Goal: Task Accomplishment & Management: Use online tool/utility

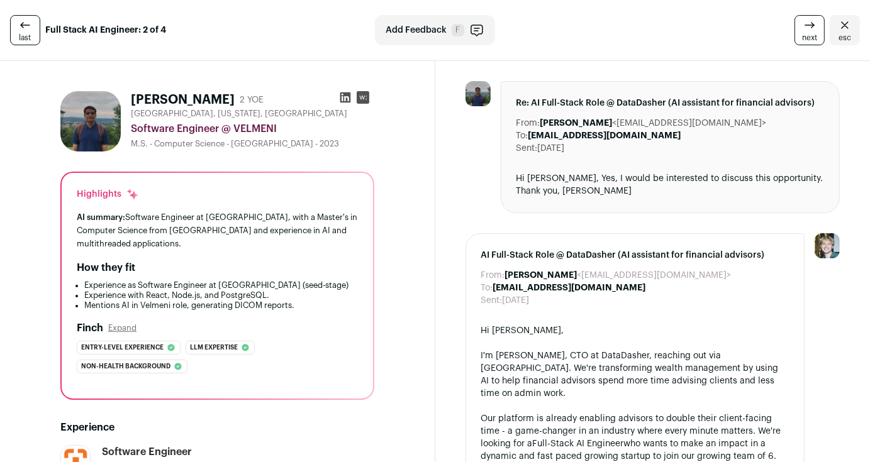
click at [33, 36] on link "last" at bounding box center [25, 30] width 30 height 30
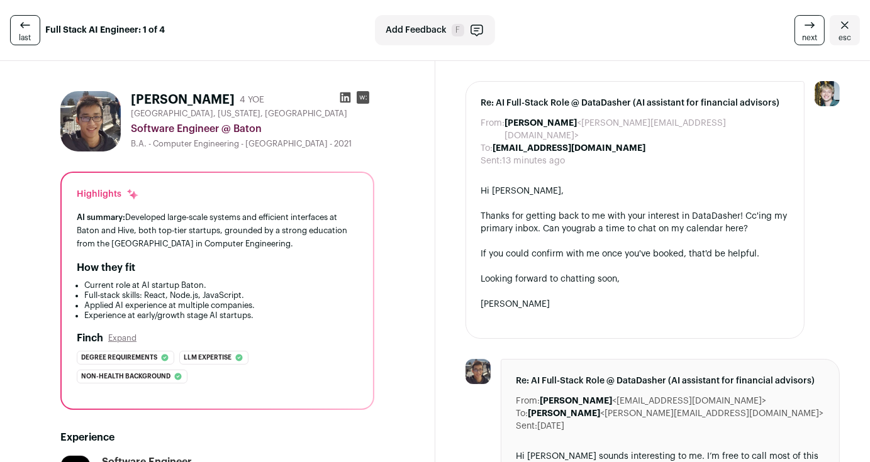
click at [33, 36] on link "last" at bounding box center [25, 30] width 30 height 30
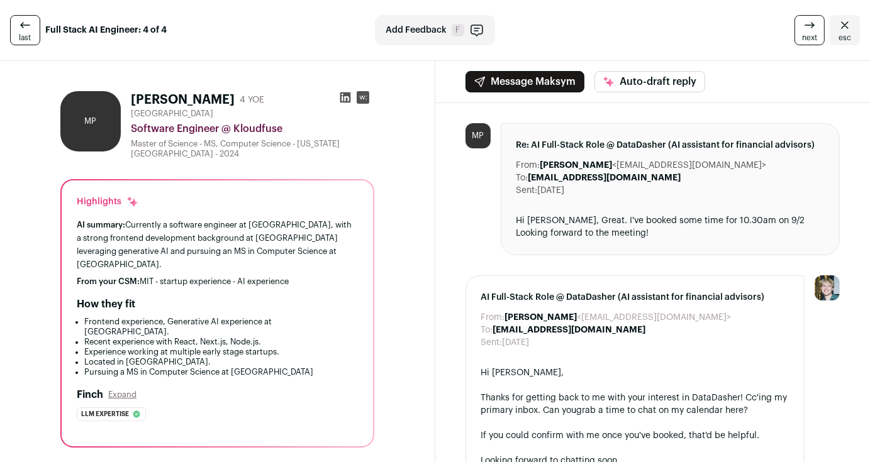
click at [33, 36] on link "last" at bounding box center [25, 30] width 30 height 30
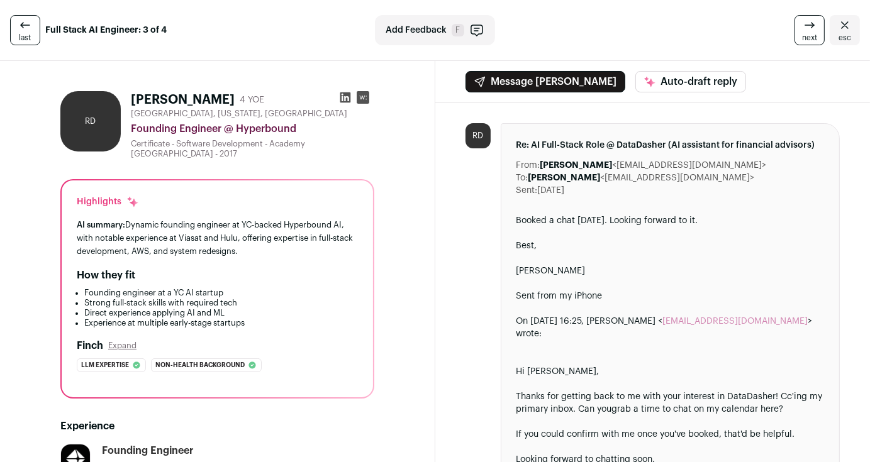
click at [843, 28] on link "esc" at bounding box center [845, 30] width 30 height 30
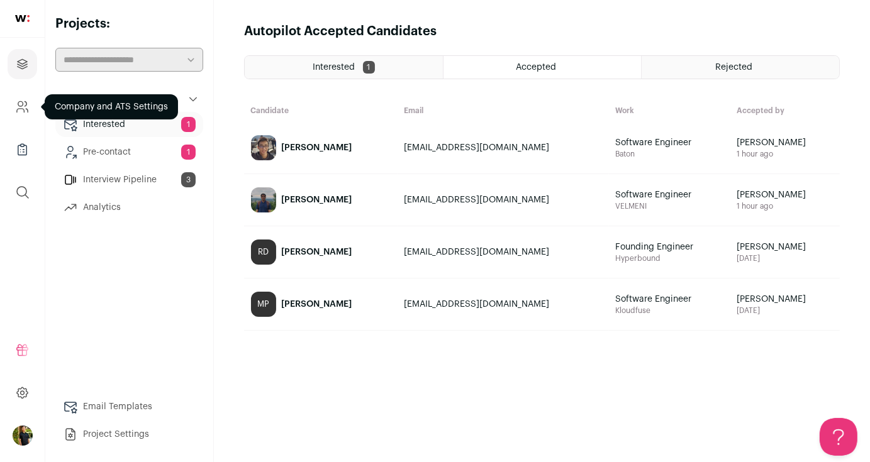
click at [18, 106] on icon "Company and ATS Settings" at bounding box center [22, 106] width 14 height 15
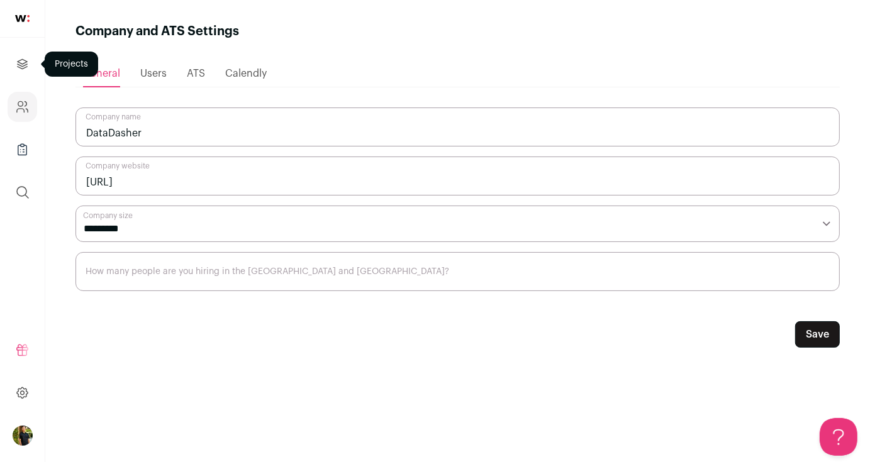
click at [21, 75] on link "Projects" at bounding box center [23, 64] width 30 height 30
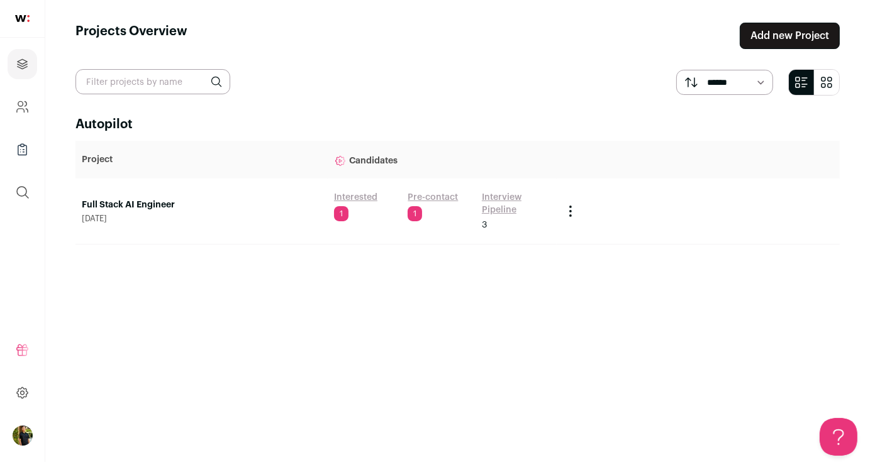
click at [230, 210] on link "Full Stack AI Engineer" at bounding box center [202, 205] width 240 height 13
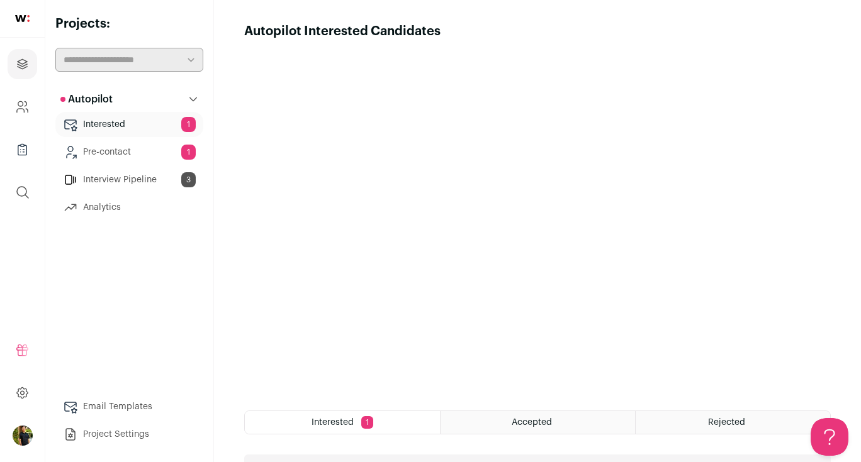
click at [133, 177] on link "Interview Pipeline 3" at bounding box center [129, 179] width 148 height 25
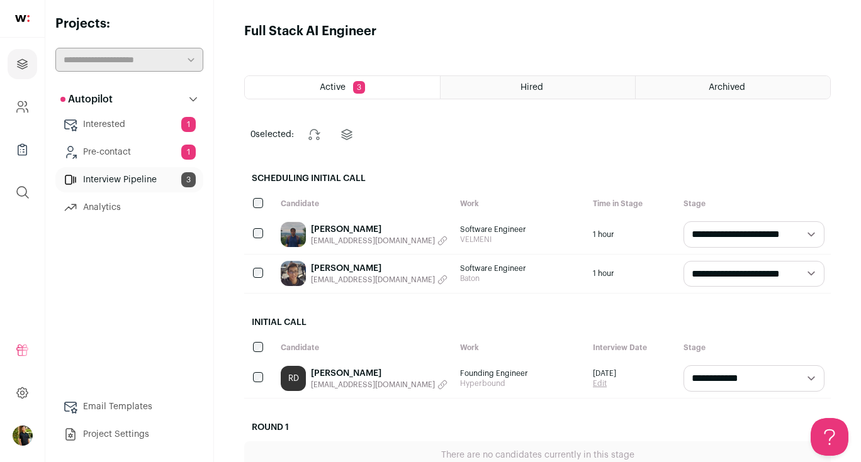
click at [365, 233] on link "[PERSON_NAME]" at bounding box center [379, 229] width 137 height 13
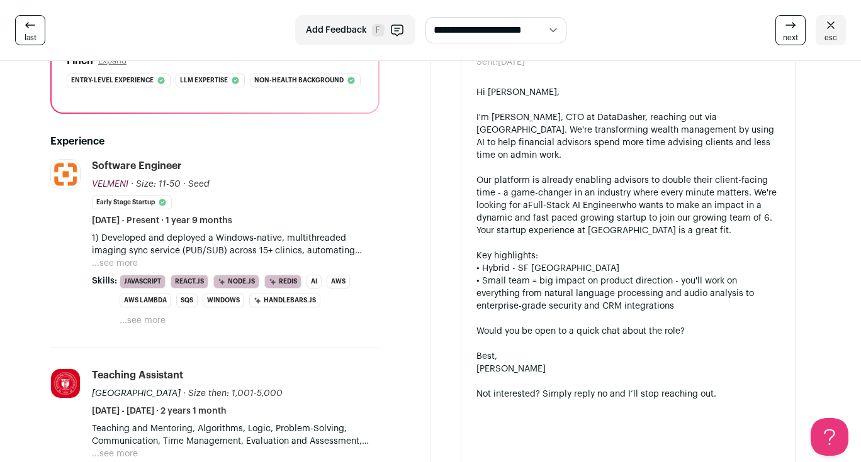
scroll to position [270, 0]
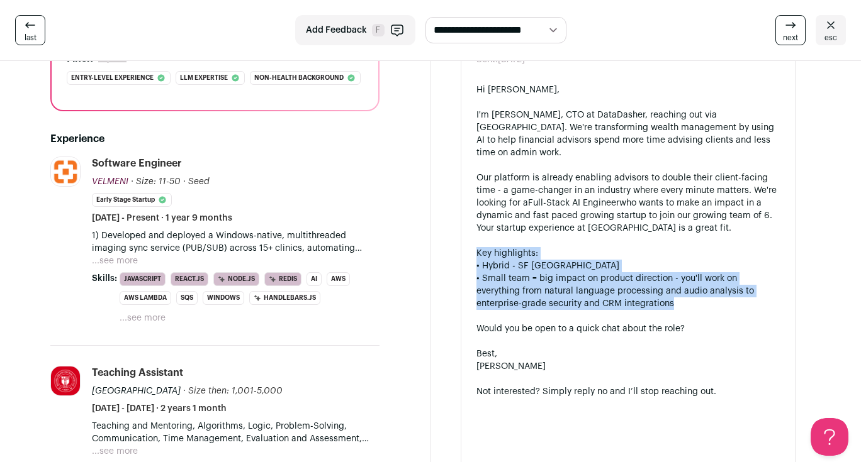
drag, startPoint x: 470, startPoint y: 240, endPoint x: 628, endPoint y: 291, distance: 166.1
click at [628, 291] on div "AI Full-Stack Role @ DataDasher (AI assistant for financial advisors) From: Ray…" at bounding box center [628, 253] width 335 height 522
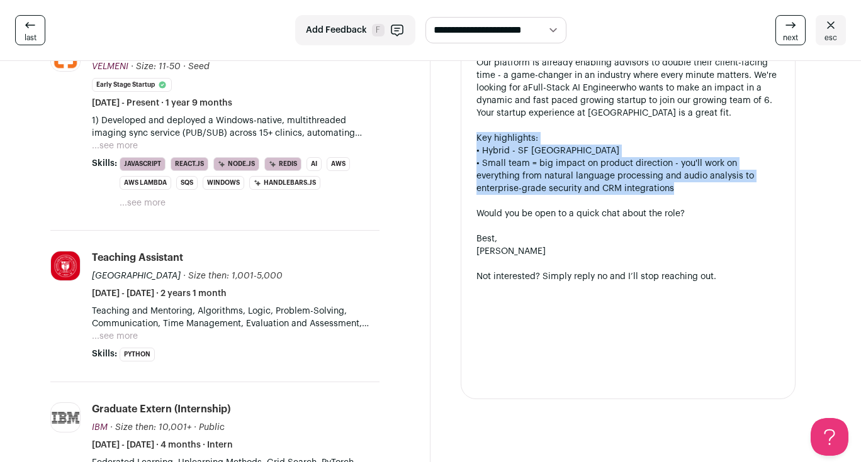
scroll to position [384, 0]
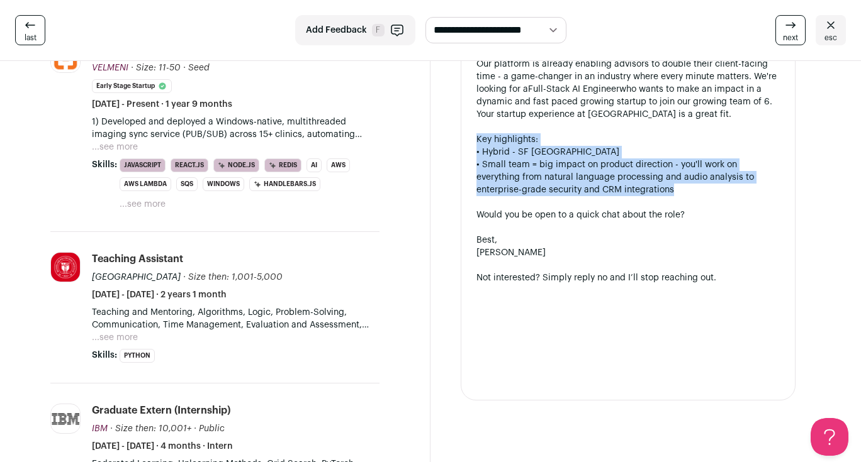
click at [28, 28] on icon at bounding box center [30, 25] width 15 height 15
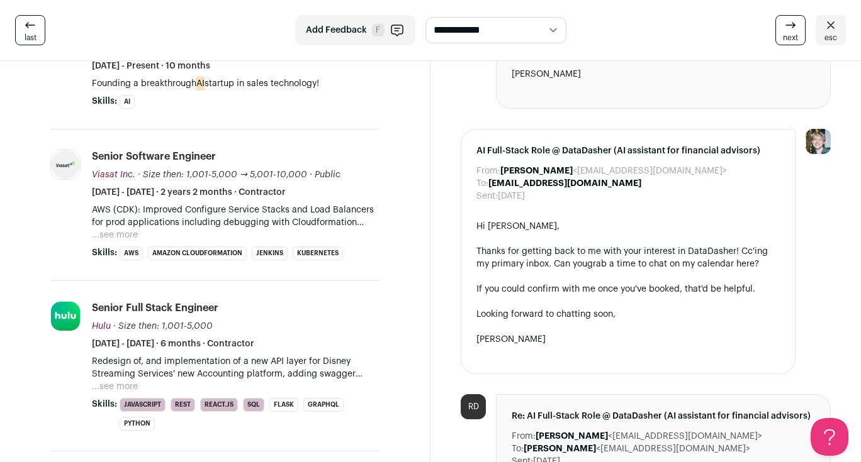
scroll to position [440, 0]
click at [49, 40] on div "last" at bounding box center [153, 30] width 277 height 30
click at [35, 36] on span "last" at bounding box center [31, 38] width 12 height 10
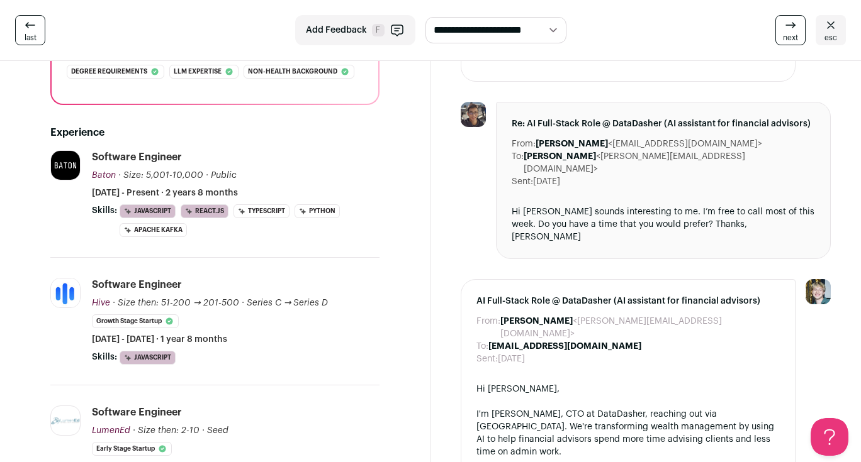
scroll to position [290, 0]
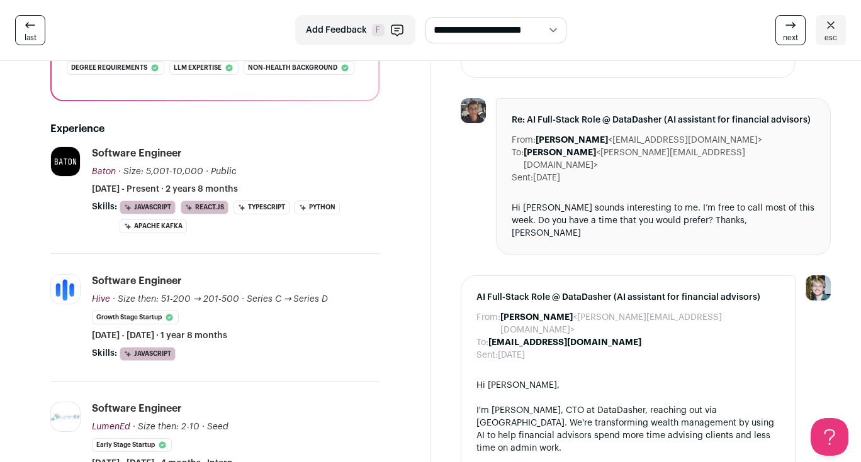
click at [35, 25] on link "last" at bounding box center [30, 30] width 30 height 30
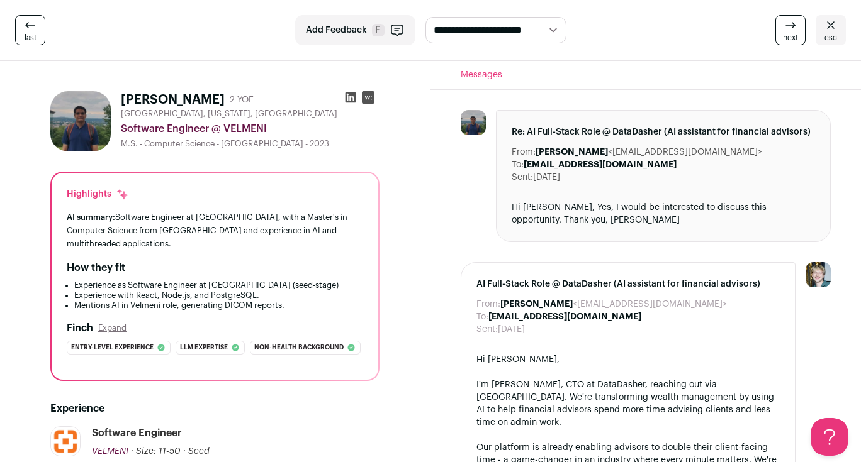
click at [793, 38] on span "next" at bounding box center [790, 38] width 15 height 10
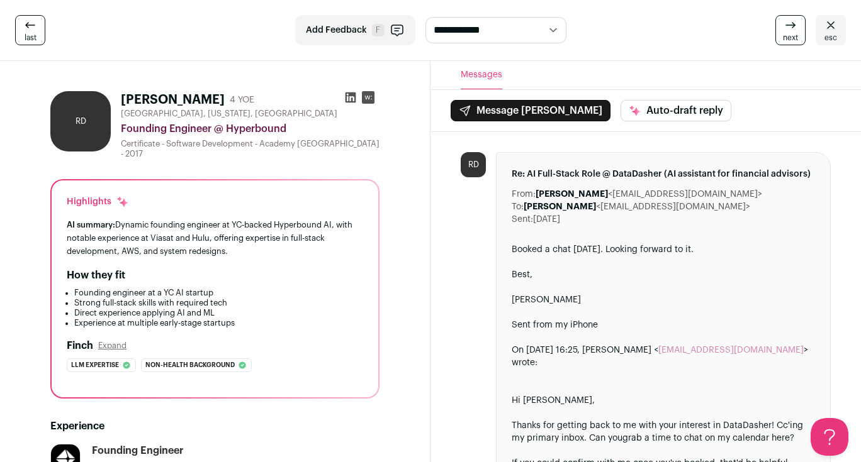
click at [793, 38] on span "next" at bounding box center [790, 38] width 15 height 10
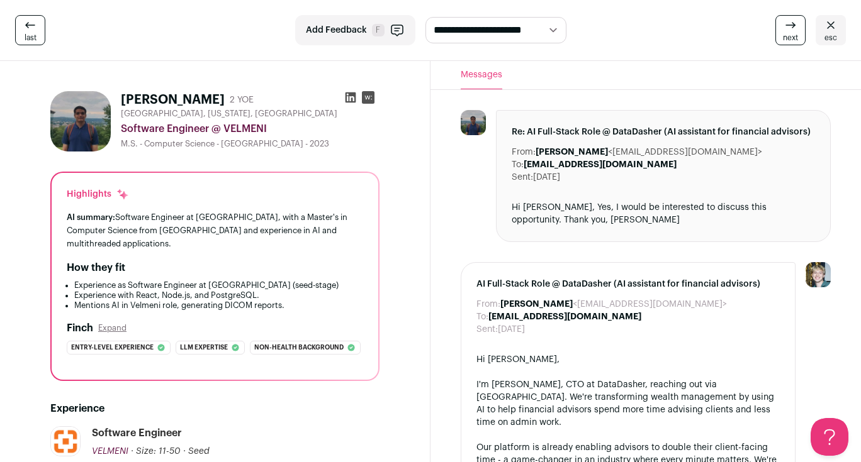
click at [793, 38] on span "next" at bounding box center [790, 38] width 15 height 10
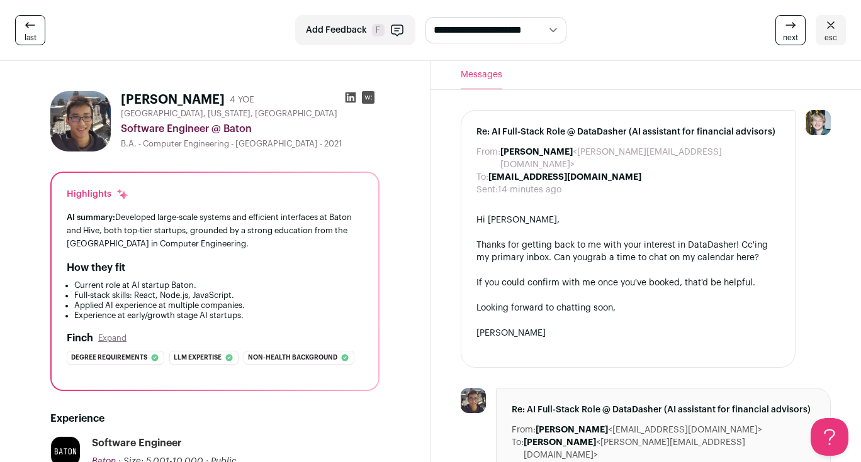
click at [793, 38] on span "next" at bounding box center [790, 38] width 15 height 10
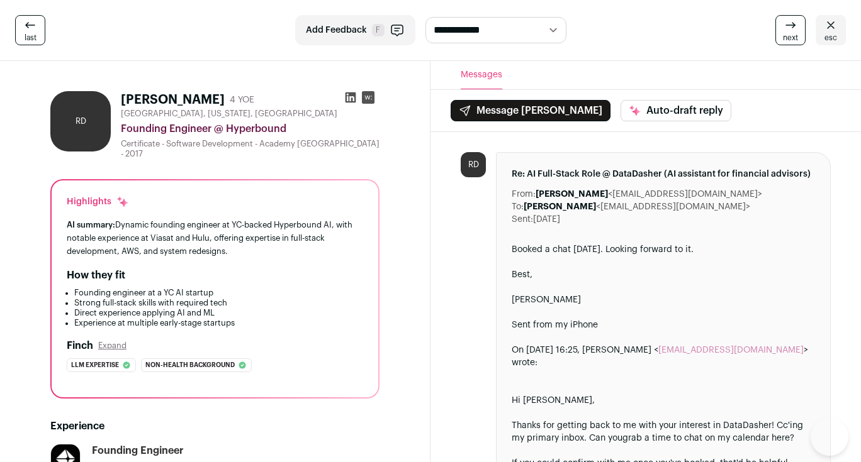
click at [793, 38] on span "next" at bounding box center [790, 38] width 15 height 10
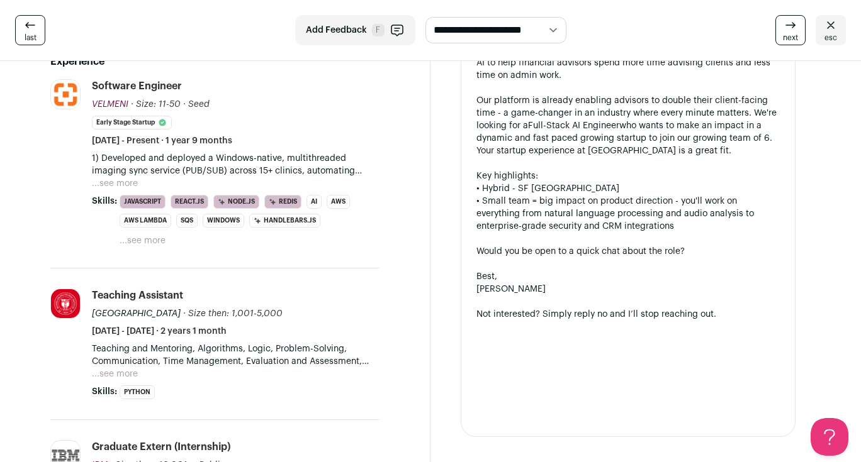
scroll to position [322, 0]
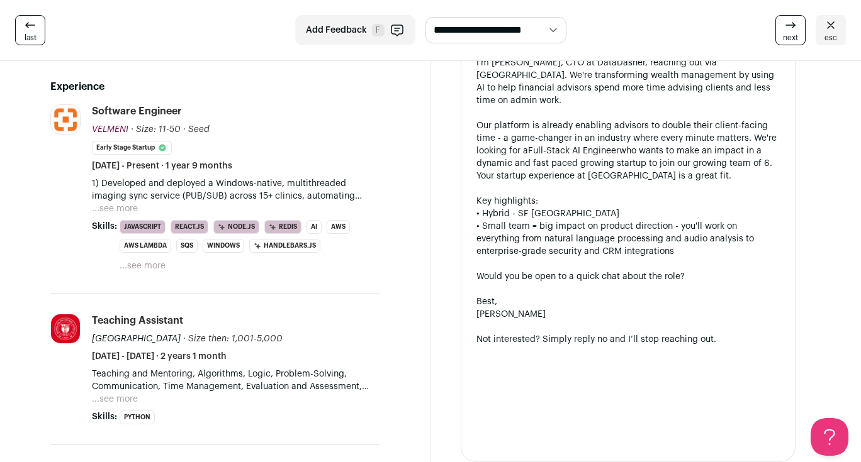
click at [827, 28] on icon at bounding box center [830, 25] width 15 height 15
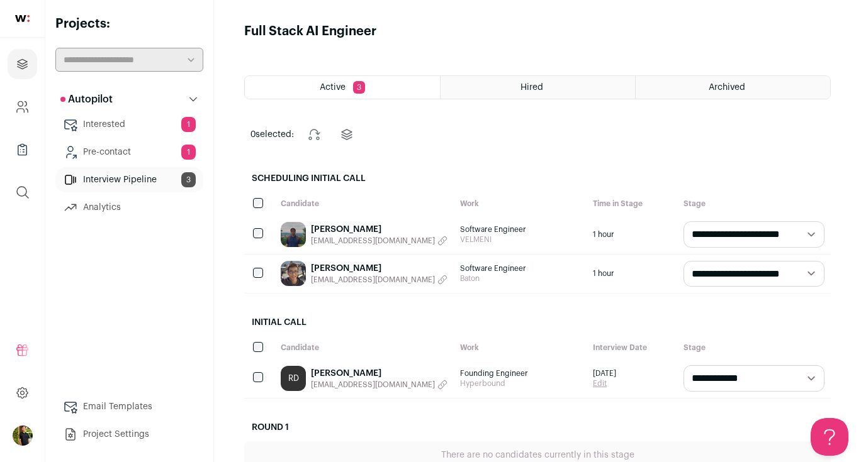
click at [112, 132] on link "Interested 1" at bounding box center [129, 124] width 148 height 25
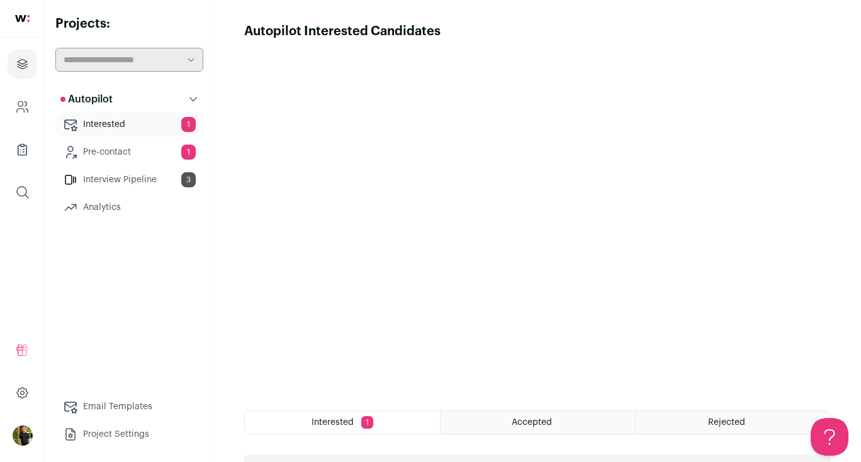
click at [109, 155] on link "Pre-contact 1" at bounding box center [129, 152] width 148 height 25
click at [30, 104] on link "Company and ATS Settings" at bounding box center [23, 107] width 30 height 30
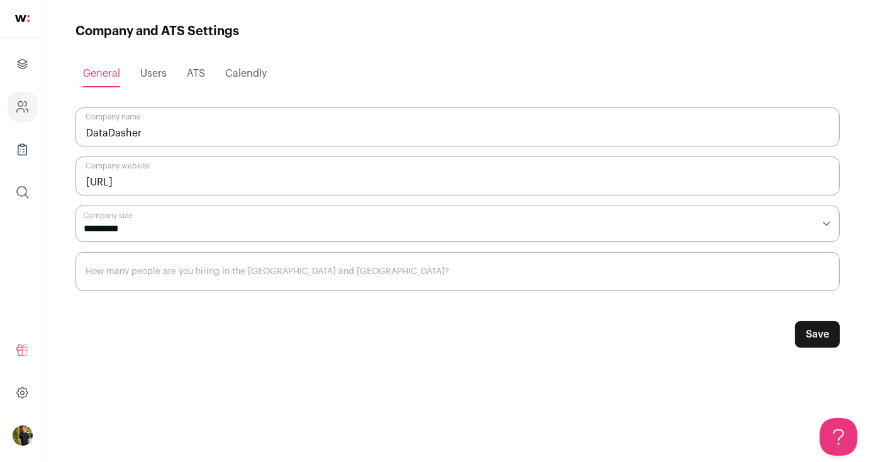
click at [151, 70] on span "Users" at bounding box center [153, 74] width 26 height 10
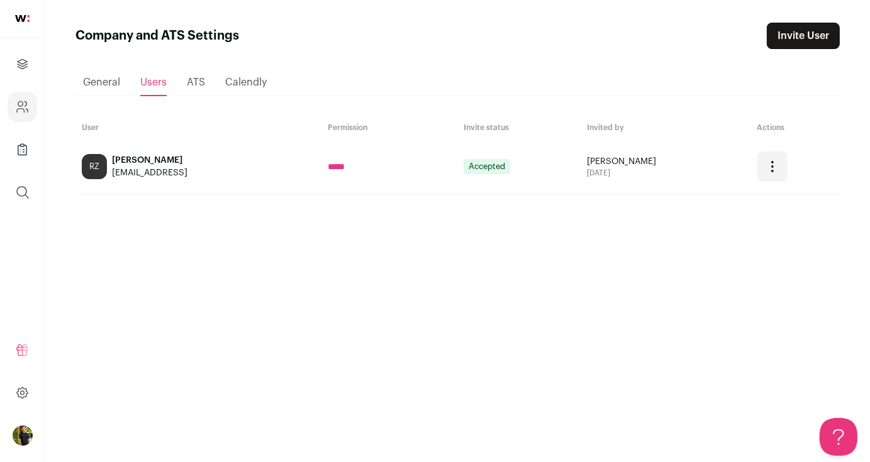
click at [116, 84] on span "General" at bounding box center [101, 82] width 37 height 10
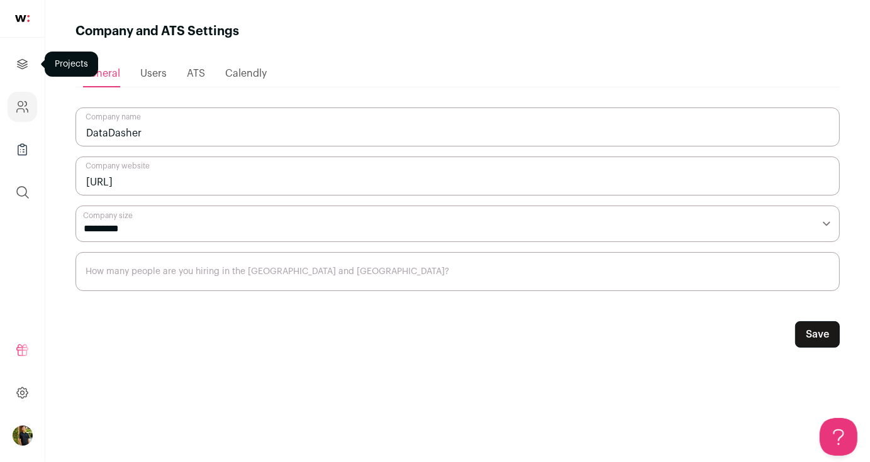
click at [24, 65] on icon "Projects" at bounding box center [22, 63] width 9 height 9
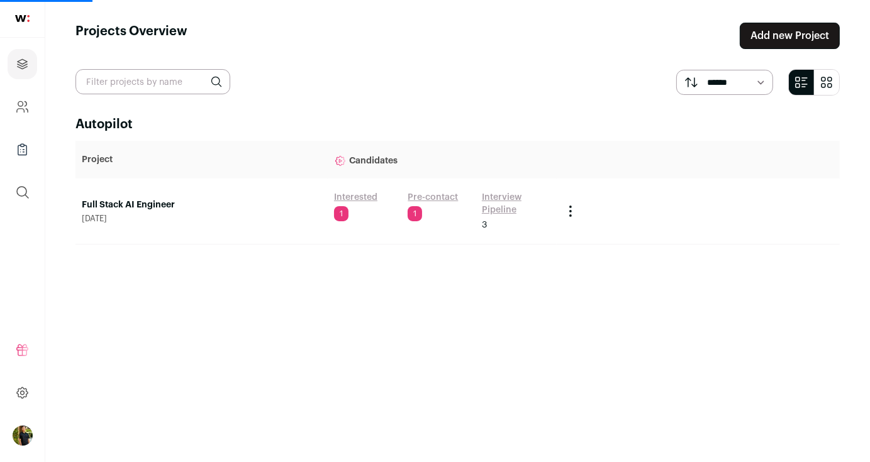
click at [161, 206] on link "Full Stack AI Engineer" at bounding box center [202, 205] width 240 height 13
click at [147, 184] on td "Full Stack AI Engineer August 20, 2025" at bounding box center [201, 212] width 252 height 66
click at [115, 205] on link "Full Stack AI Engineer" at bounding box center [202, 205] width 240 height 13
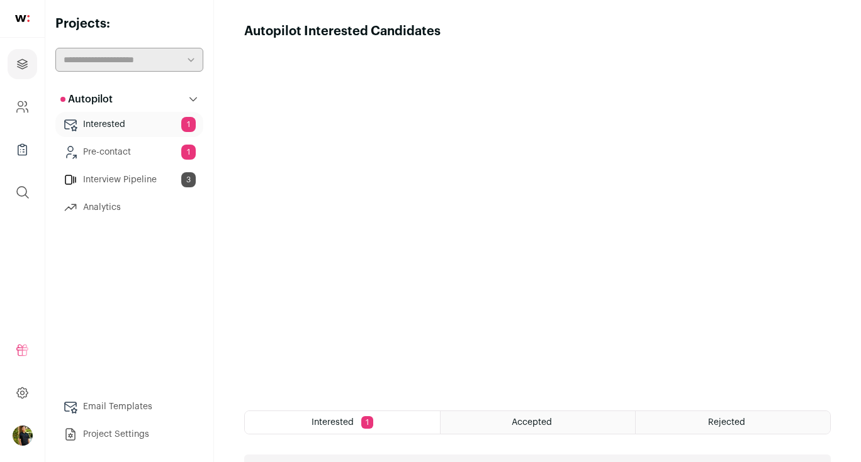
click at [128, 415] on link "Email Templates" at bounding box center [129, 406] width 148 height 25
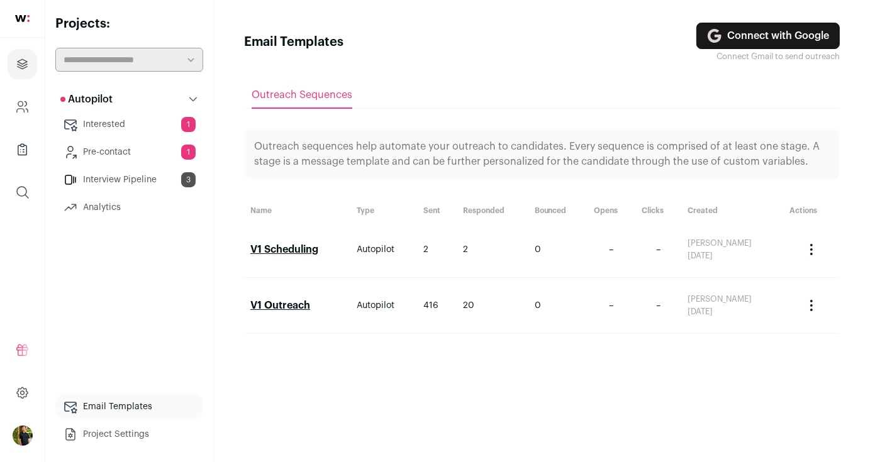
click at [291, 309] on link "V1 Outreach" at bounding box center [280, 306] width 60 height 10
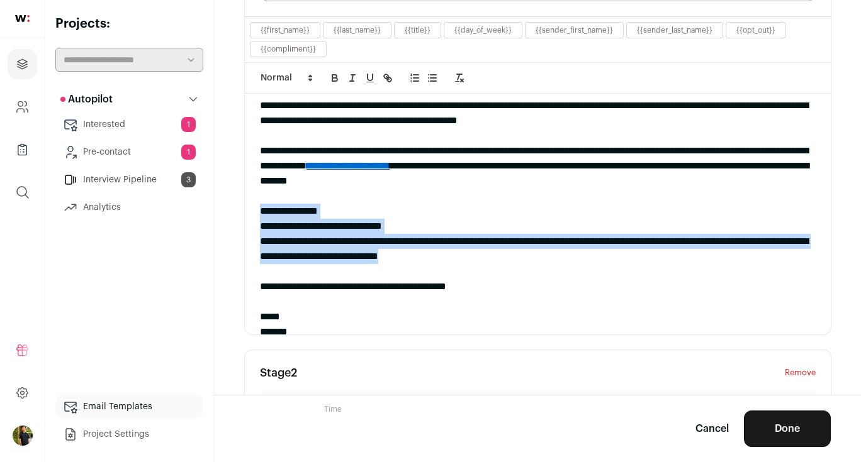
drag, startPoint x: 588, startPoint y: 255, endPoint x: 254, endPoint y: 214, distance: 336.0
click at [254, 214] on div "**********" at bounding box center [537, 214] width 585 height 241
copy div "**********"
